Goal: Transaction & Acquisition: Subscribe to service/newsletter

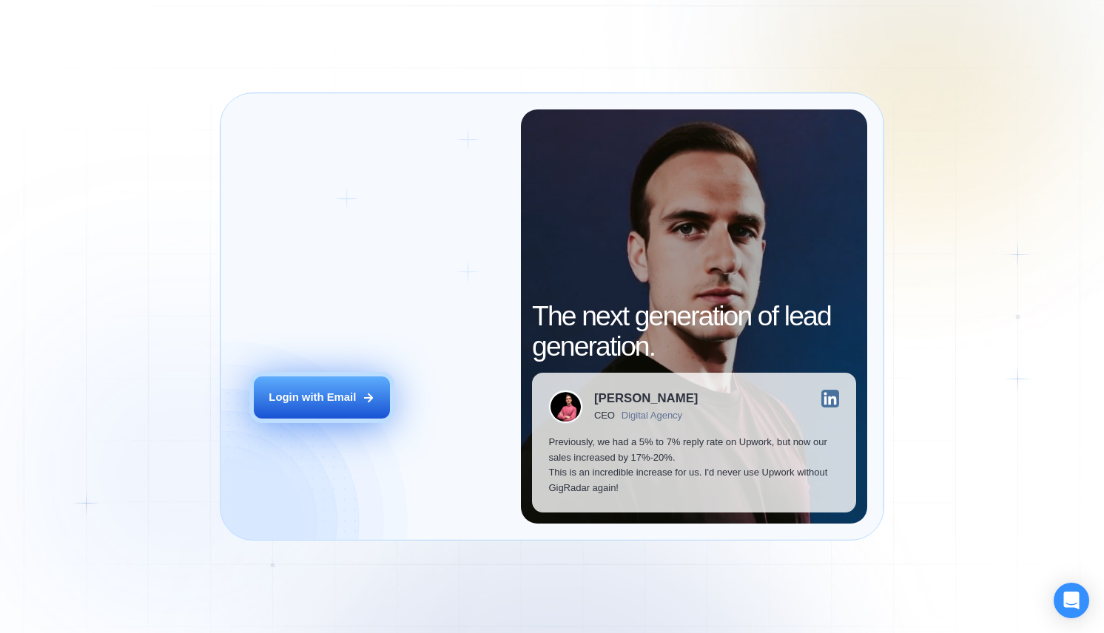
click at [328, 387] on button "Login with Email" at bounding box center [322, 398] width 137 height 43
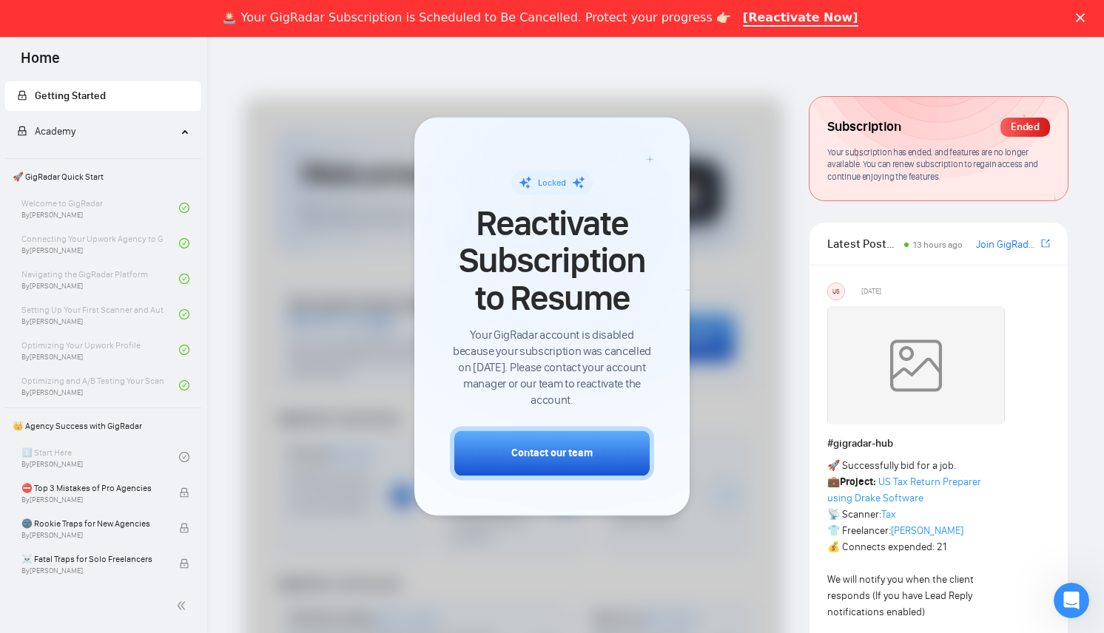
click at [570, 239] on span "Reactivate Subscription to Resume" at bounding box center [552, 261] width 204 height 112
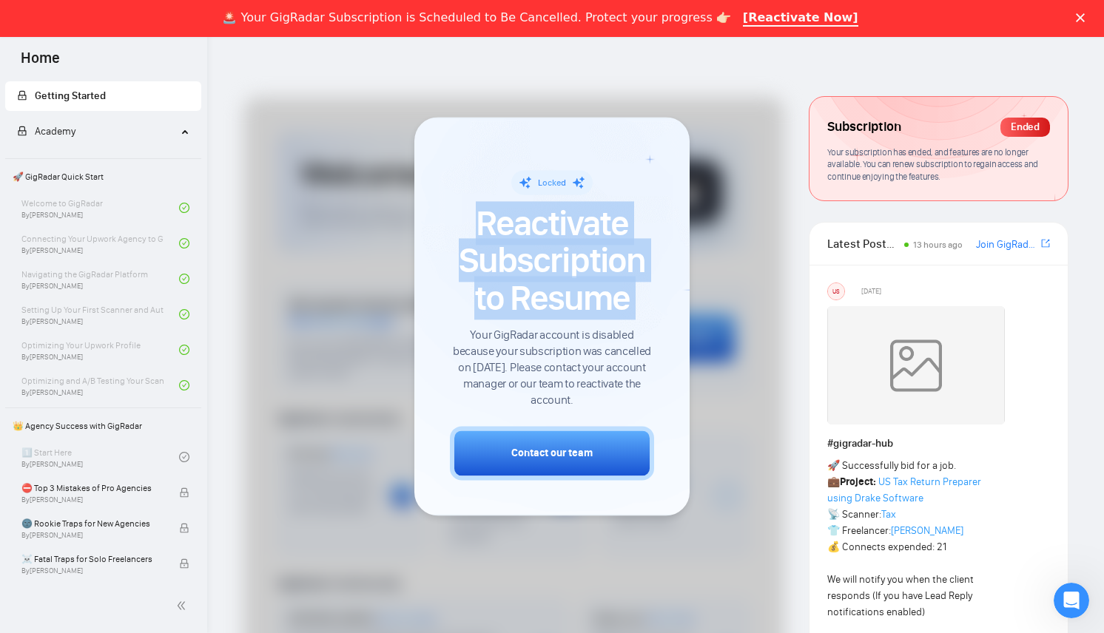
click at [570, 239] on span "Reactivate Subscription to Resume" at bounding box center [552, 261] width 204 height 112
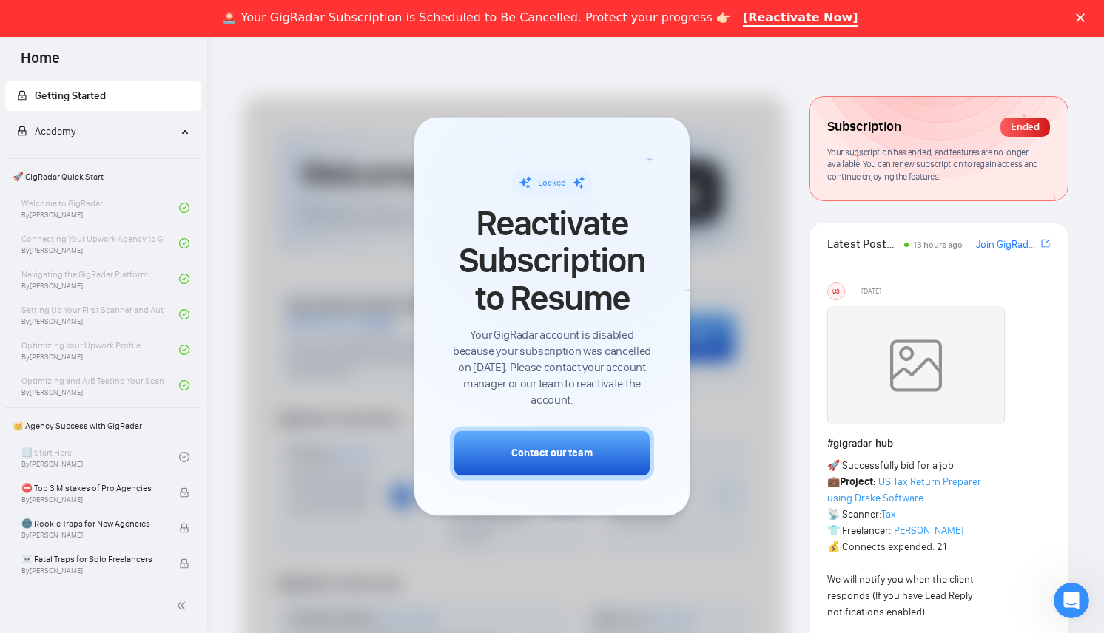
click at [597, 354] on span "Your GigRadar account is disabled because your subscription was cancelled on Se…" at bounding box center [552, 368] width 204 height 81
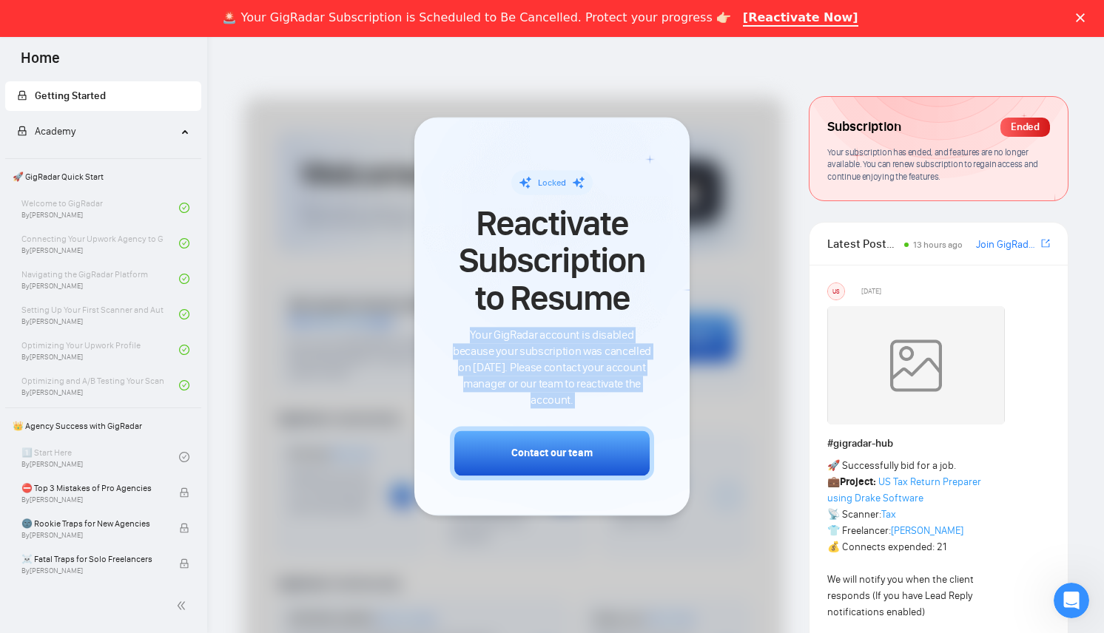
click at [597, 354] on span "Your GigRadar account is disabled because your subscription was cancelled on Se…" at bounding box center [552, 368] width 204 height 81
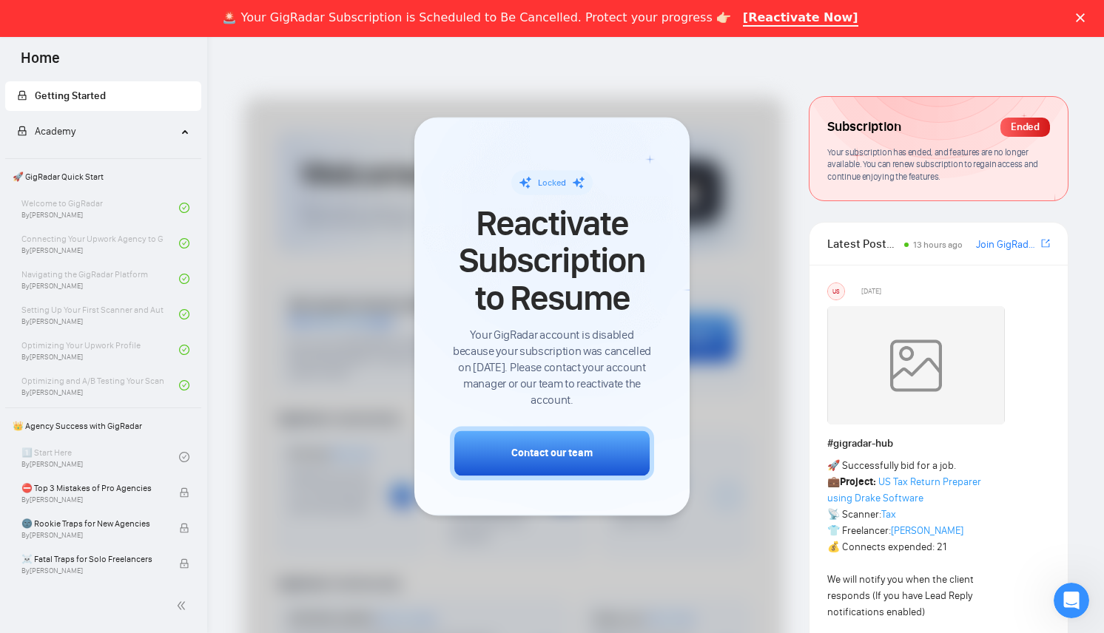
click at [604, 226] on span "Reactivate Subscription to Resume" at bounding box center [552, 261] width 204 height 112
click at [790, 17] on a"] "[Reactivate Now]" at bounding box center [800, 18] width 115 height 16
click at [627, 249] on span "Reactivate Subscription to Resume" at bounding box center [552, 261] width 204 height 112
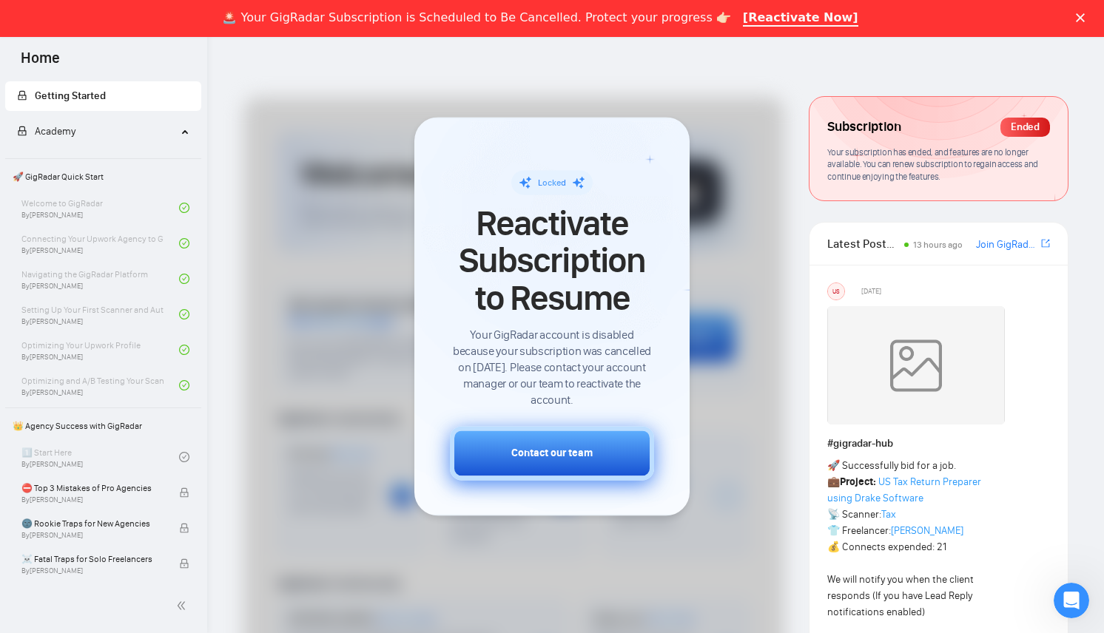
click at [574, 459] on div "Contact our team" at bounding box center [551, 454] width 81 height 16
